Goal: Information Seeking & Learning: Find specific page/section

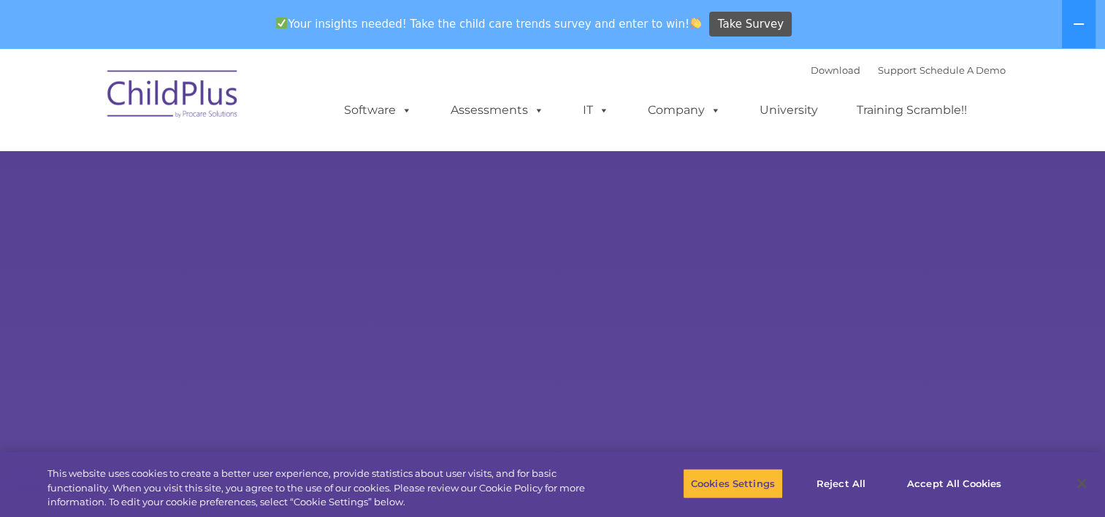
select select "MEDIUM"
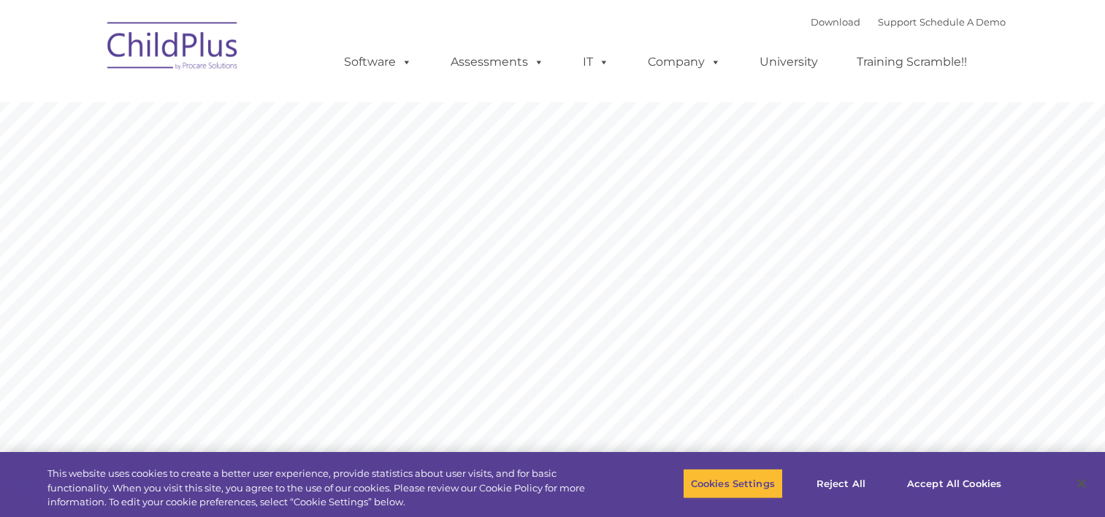
type input ""
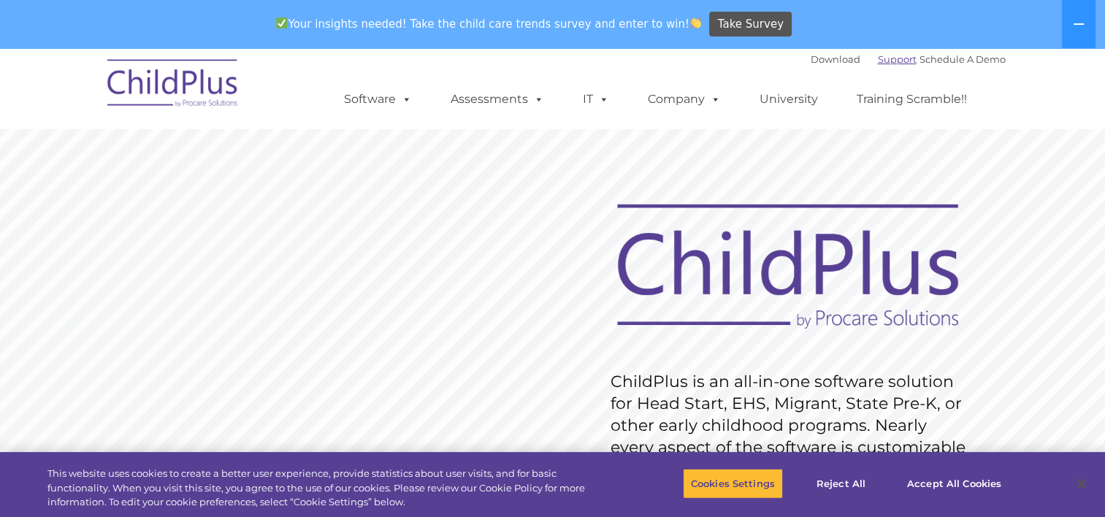
click at [891, 61] on link "Support" at bounding box center [897, 59] width 39 height 12
